Goal: Task Accomplishment & Management: Use online tool/utility

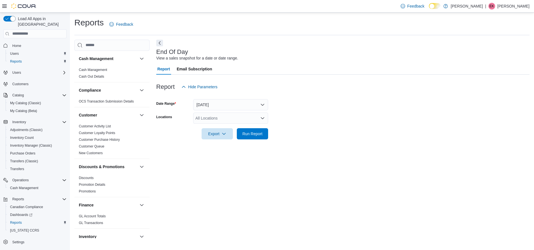
click at [263, 118] on icon "Open list of options" at bounding box center [262, 118] width 3 height 2
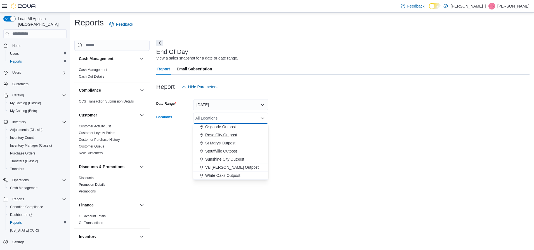
click at [228, 136] on span "Rose City Outpost" at bounding box center [221, 135] width 32 height 6
click at [296, 137] on form "Date Range [DATE] Locations [GEOGRAPHIC_DATA] Outpost Combo box. Selected. [GEO…" at bounding box center [342, 115] width 373 height 47
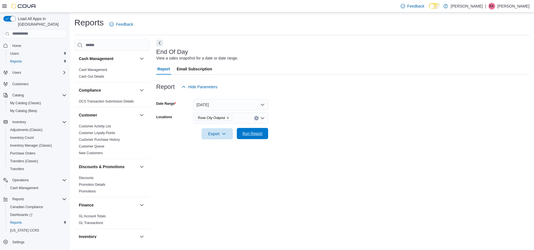
click at [262, 136] on span "Run Report" at bounding box center [252, 134] width 20 height 6
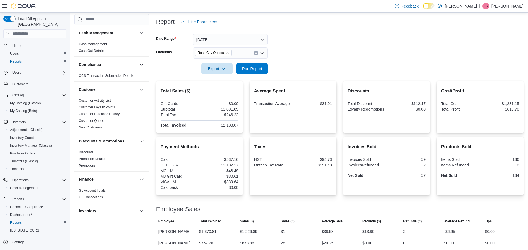
scroll to position [68, 0]
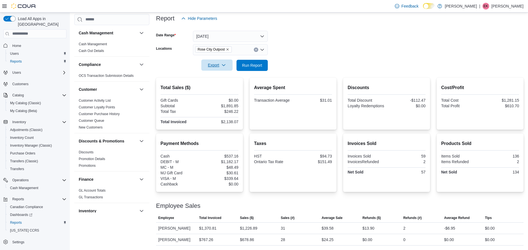
click at [220, 65] on span "Export" at bounding box center [217, 64] width 25 height 11
click at [216, 89] on span "Export to Pdf" at bounding box center [217, 87] width 25 height 4
